Goal: Information Seeking & Learning: Find specific fact

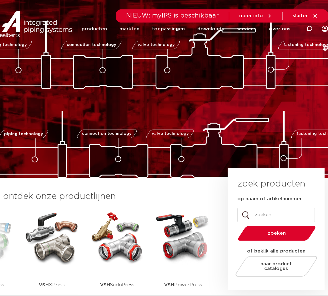
click at [257, 212] on input "op naam of artikelnummer" at bounding box center [276, 215] width 78 height 14
paste input "6198621"
type input "6198621"
click at [235, 225] on button "zoeken" at bounding box center [276, 233] width 83 height 16
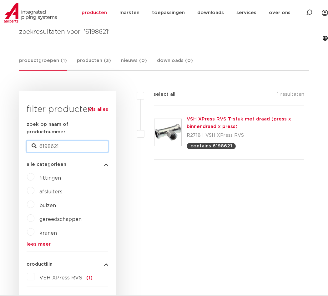
click at [67, 141] on input "6198621" at bounding box center [68, 146] width 82 height 11
paste input "20456"
type input "6204561"
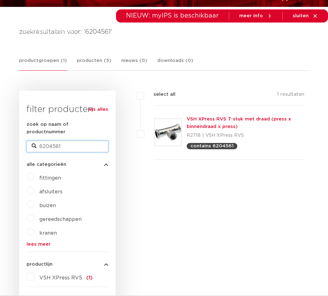
click at [54, 141] on input "6204561" at bounding box center [68, 146] width 82 height 11
paste input "191427"
type input "6191427"
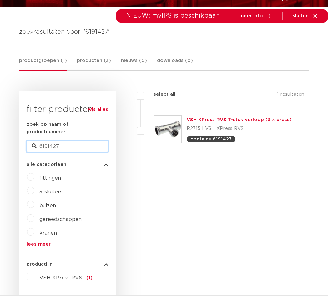
click at [77, 141] on input "6191427" at bounding box center [68, 146] width 82 height 11
paste input "16"
type input "6191416"
click at [61, 132] on div "zoek op naam of productnummer 6191416" at bounding box center [68, 136] width 82 height 31
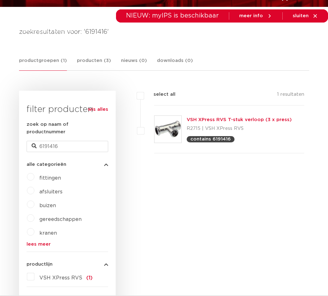
click at [61, 132] on div "zoek op naam of productnummer 6191416" at bounding box center [68, 136] width 82 height 31
drag, startPoint x: 61, startPoint y: 132, endPoint x: 60, endPoint y: 136, distance: 4.1
click at [60, 141] on input "6191416" at bounding box center [68, 146] width 82 height 11
paste input "204572"
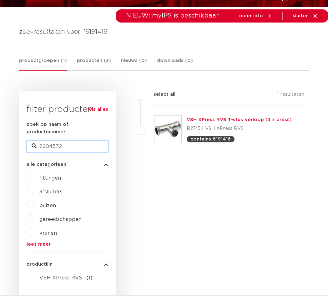
type input "6204572"
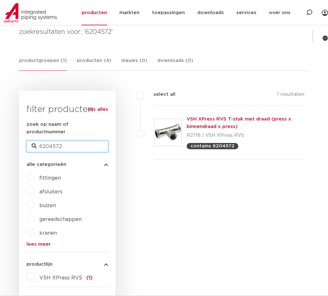
click at [73, 141] on input "6204572" at bounding box center [68, 146] width 82 height 11
paste input "191361"
type input "6191361"
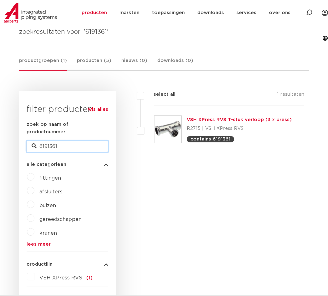
click at [61, 141] on input "6191361" at bounding box center [68, 146] width 82 height 11
paste input "45"
type input "6191451"
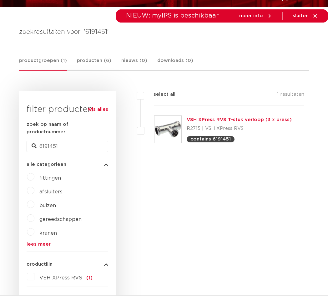
scroll to position [94, 0]
click at [60, 141] on input "6191451" at bounding box center [68, 146] width 82 height 11
paste input "504"
type input "6191504"
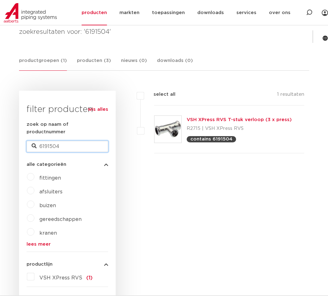
click at [99, 141] on input "6191504" at bounding box center [68, 146] width 82 height 11
paste input "61"
click at [57, 141] on input "6191561" at bounding box center [68, 146] width 82 height 11
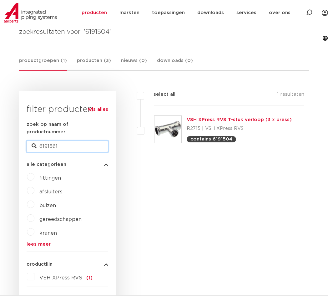
paste input "204385"
type input "6204385"
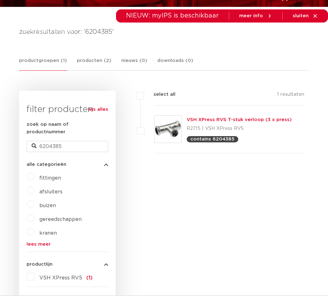
scroll to position [94, 0]
click at [59, 141] on input "6204385" at bounding box center [68, 146] width 82 height 11
paste input "440"
type input "6204440"
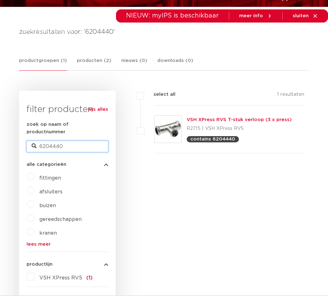
click at [70, 141] on input "6204440" at bounding box center [68, 146] width 82 height 11
paste input "51"
type input "6204451"
click at [58, 141] on input "6204451" at bounding box center [68, 146] width 82 height 11
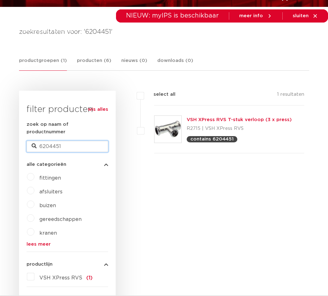
click at [58, 141] on input "6204451" at bounding box center [68, 146] width 82 height 11
paste input "19180"
type input "6191801"
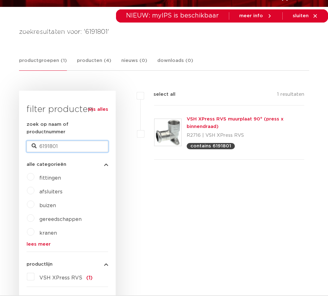
click at [85, 141] on input "6191801" at bounding box center [68, 146] width 82 height 11
paste input "999"
type input "6191999"
click at [41, 141] on input "6191999" at bounding box center [68, 146] width 82 height 11
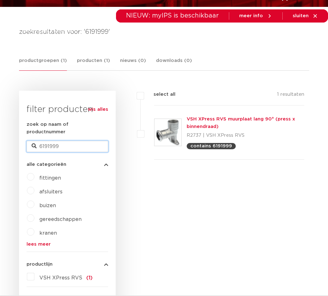
click at [41, 141] on input "6191999" at bounding box center [68, 146] width 82 height 11
paste input "823"
type input "6191823"
click at [64, 142] on input "6191823" at bounding box center [68, 146] width 82 height 11
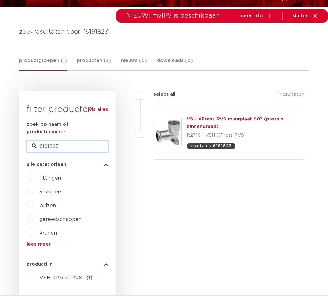
paste input "2285"
type input "6192285"
click at [66, 141] on input "6192285" at bounding box center [68, 146] width 82 height 11
paste input "010"
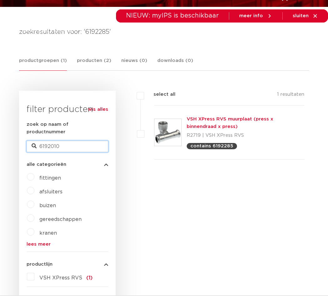
type input "6192010"
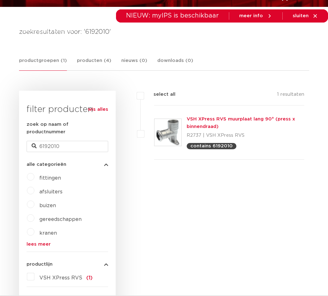
scroll to position [94, 0]
click at [44, 141] on input "6192010" at bounding box center [68, 146] width 82 height 11
paste input "615"
type input "6192615"
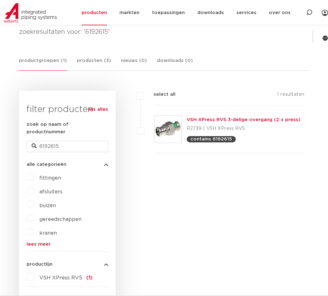
scroll to position [94, 0]
click at [57, 141] on input "6192615" at bounding box center [68, 146] width 82 height 11
paste input "48"
type input "6192648"
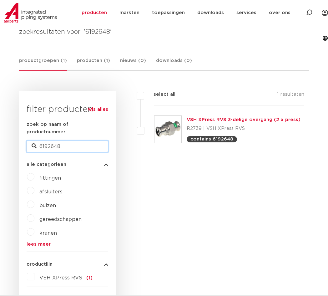
click at [59, 141] on input "6192648" at bounding box center [68, 146] width 82 height 11
paste input "59"
type input "6192659"
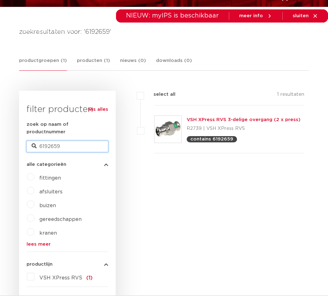
click at [67, 141] on input "6192659" at bounding box center [68, 146] width 82 height 11
paste input "043"
type input "6192043"
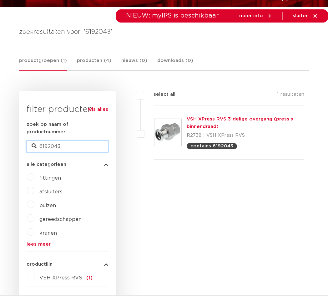
click at [40, 141] on input "6192043" at bounding box center [68, 146] width 82 height 11
paste input "21"
type input "6192021"
click at [73, 142] on input "6192021" at bounding box center [68, 146] width 82 height 11
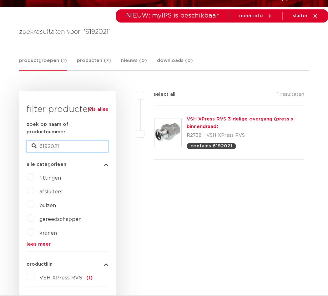
click at [73, 142] on input "6192021" at bounding box center [68, 146] width 82 height 11
paste input "54"
click at [78, 144] on input "6192054" at bounding box center [68, 146] width 82 height 11
paste input "109"
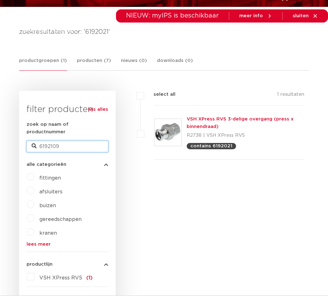
type input "6192109"
click at [62, 141] on input "6192109" at bounding box center [68, 146] width 82 height 11
paste input "11"
type input "6192111"
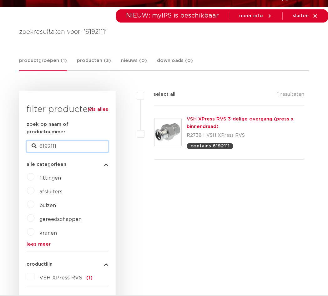
click at [70, 141] on input "6192111" at bounding box center [68, 146] width 82 height 11
paste input "20"
type input "6192120"
